Goal: Find specific page/section: Find specific page/section

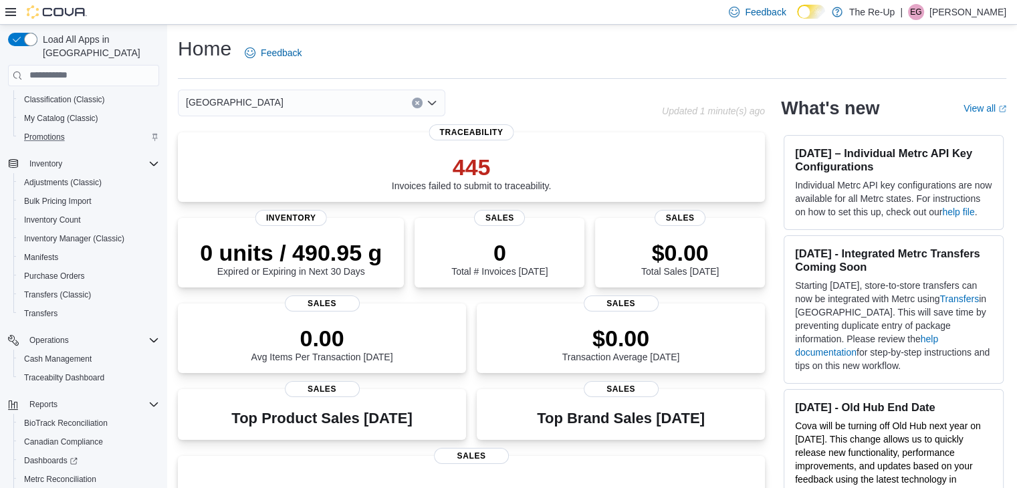
scroll to position [188, 0]
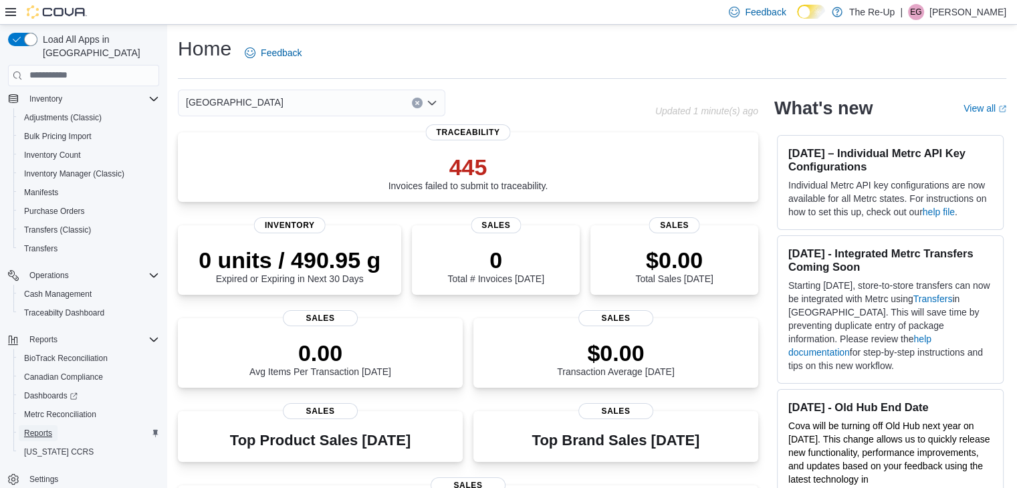
click at [38, 428] on span "Reports" at bounding box center [38, 433] width 28 height 11
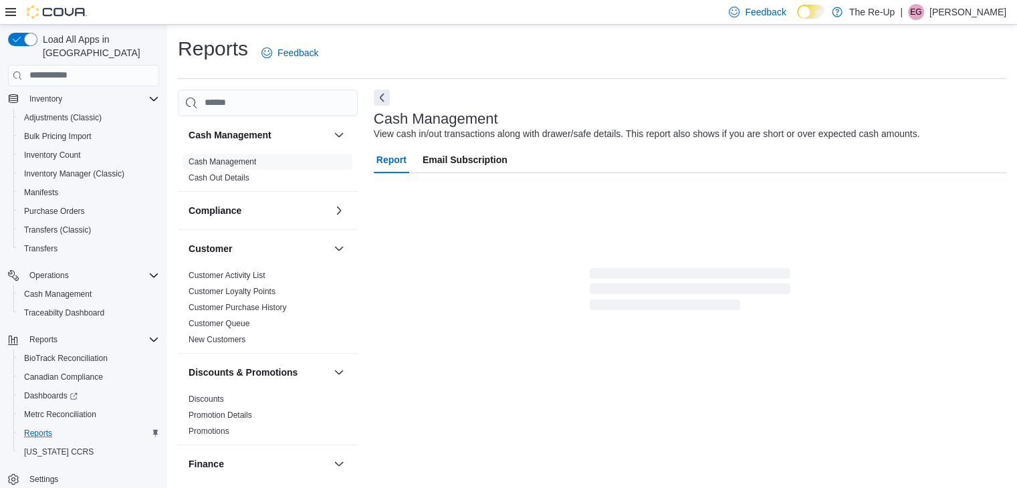
scroll to position [5, 0]
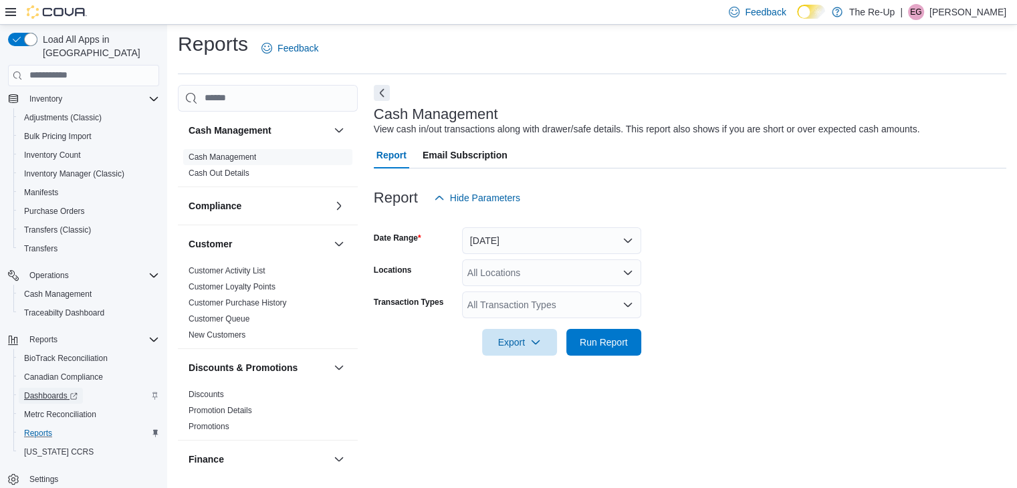
click at [46, 390] on span "Dashboards" at bounding box center [50, 395] width 53 height 11
